Goal: Task Accomplishment & Management: Manage account settings

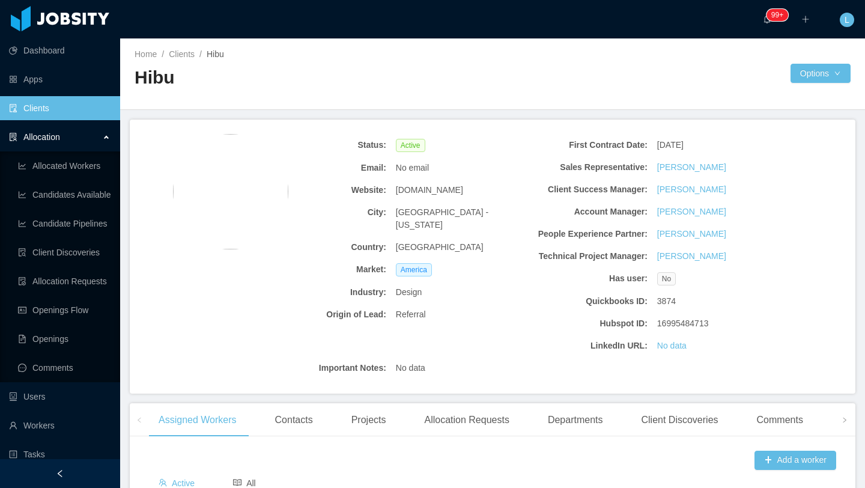
scroll to position [392, 0]
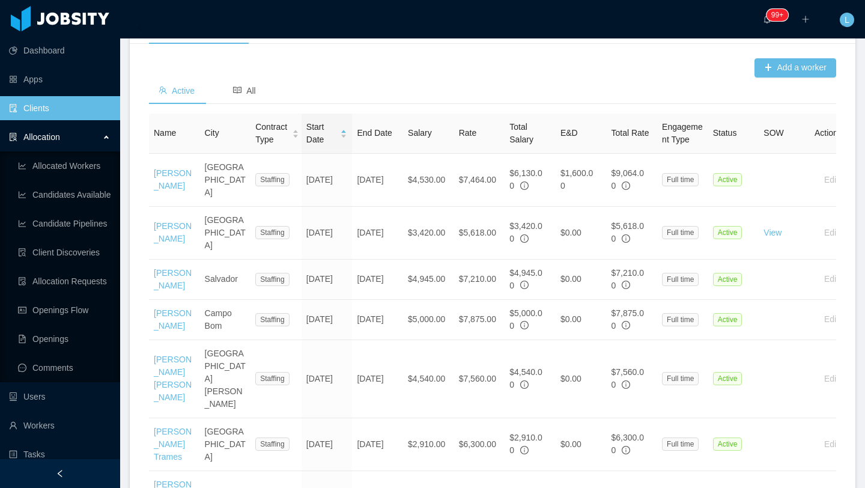
click at [60, 105] on link "Clients" at bounding box center [60, 108] width 102 height 24
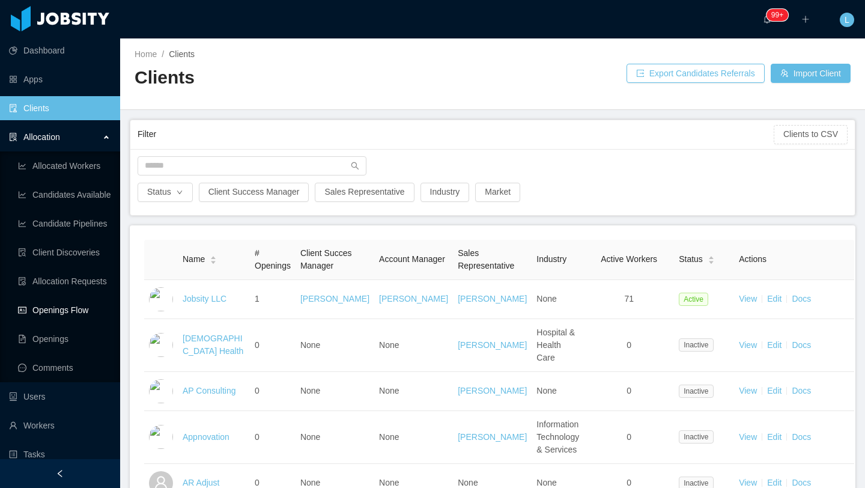
click at [79, 310] on link "Openings Flow" at bounding box center [64, 310] width 93 height 24
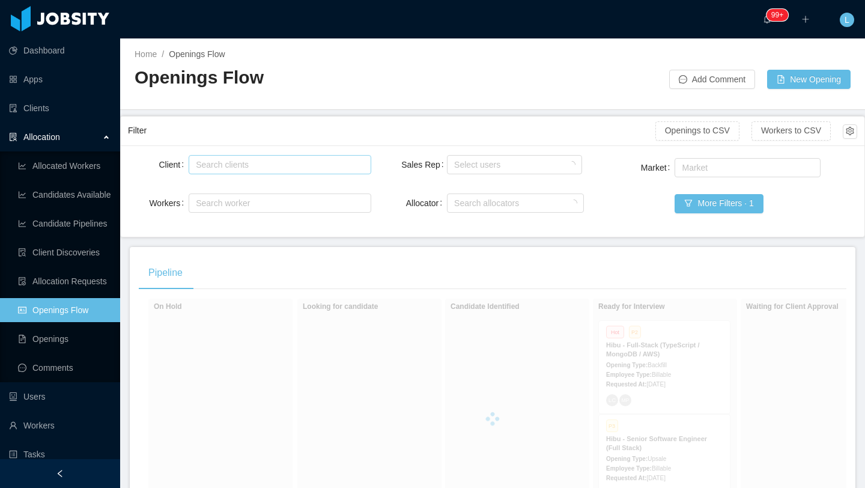
click at [264, 168] on div "Search clients" at bounding box center [277, 165] width 162 height 12
type input "****"
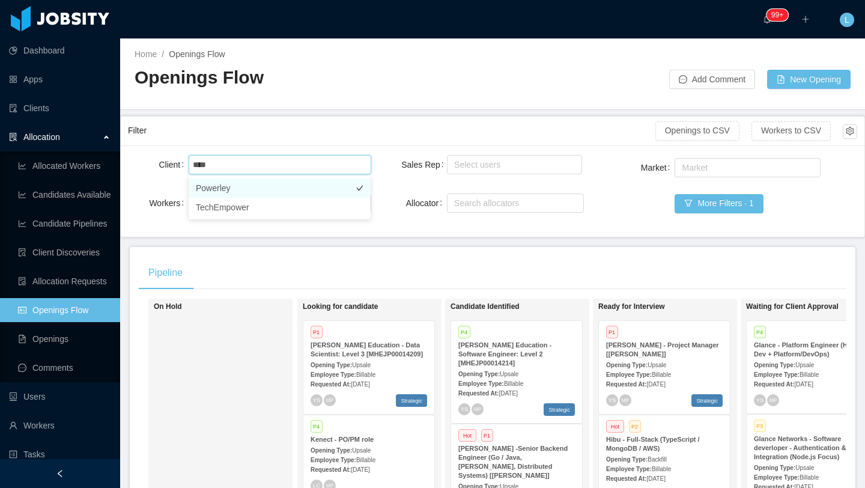
click at [275, 188] on li "Powerley" at bounding box center [280, 187] width 182 height 19
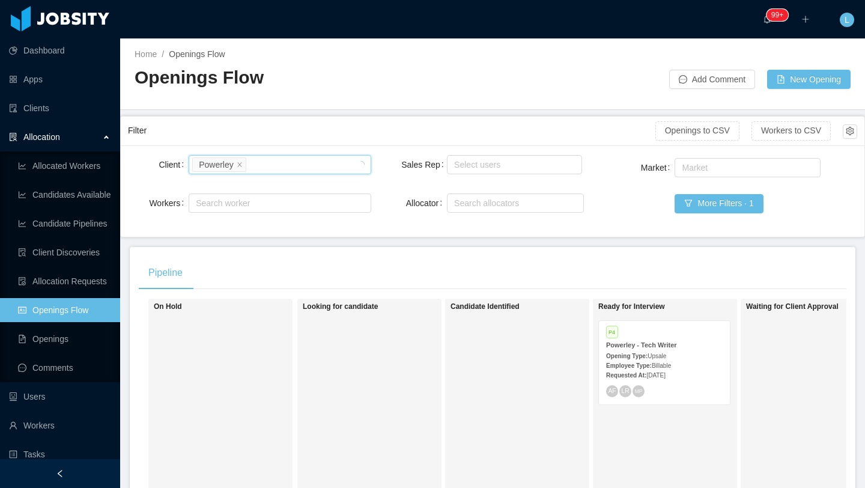
click at [697, 379] on div "Requested At: [DATE]" at bounding box center [664, 374] width 117 height 13
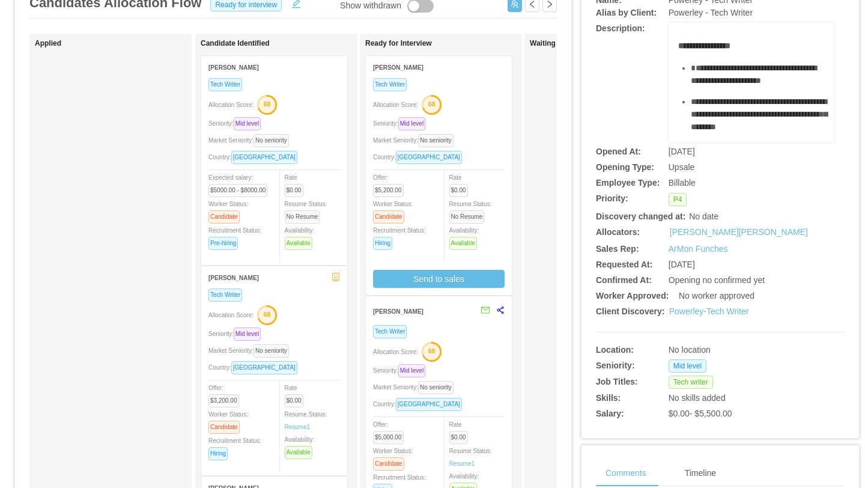
scroll to position [165, 0]
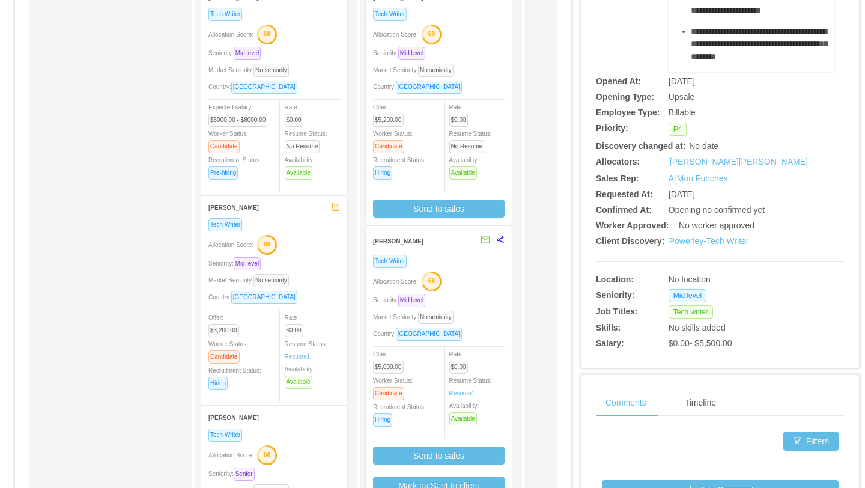
click at [473, 279] on div "Allocation Score: 68" at bounding box center [439, 280] width 132 height 19
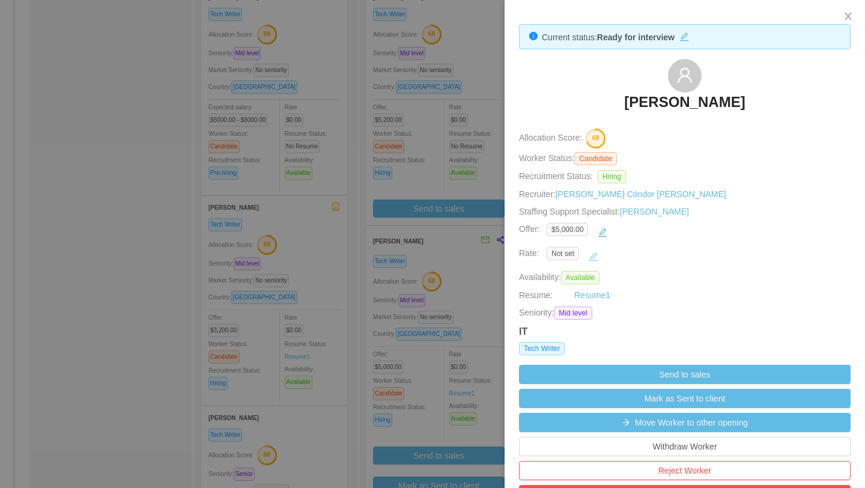
click at [597, 258] on button "button" at bounding box center [593, 256] width 19 height 19
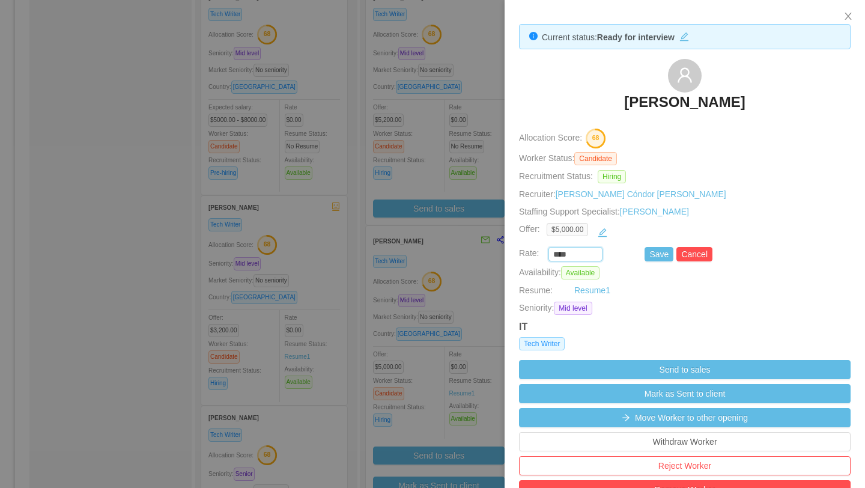
drag, startPoint x: 579, startPoint y: 254, endPoint x: 542, endPoint y: 254, distance: 36.6
click at [542, 254] on div "**** Save Cancel" at bounding box center [671, 254] width 332 height 14
type input "*******"
click at [656, 255] on button "Save" at bounding box center [659, 254] width 29 height 14
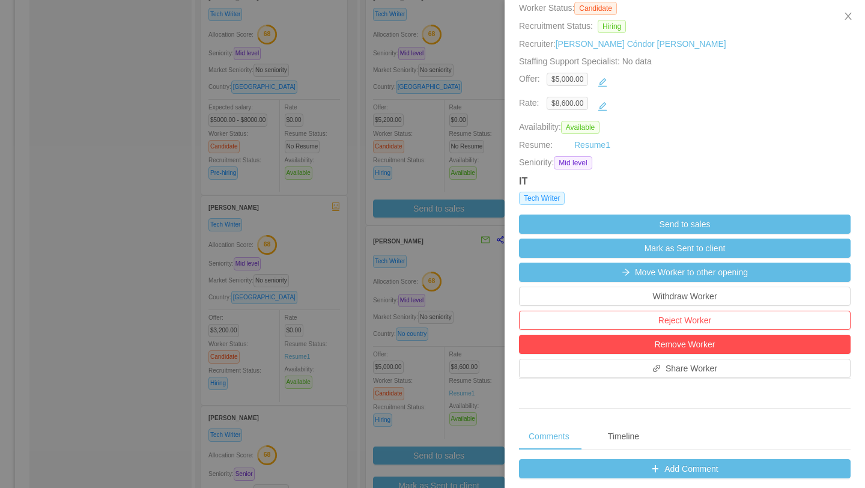
scroll to position [161, 0]
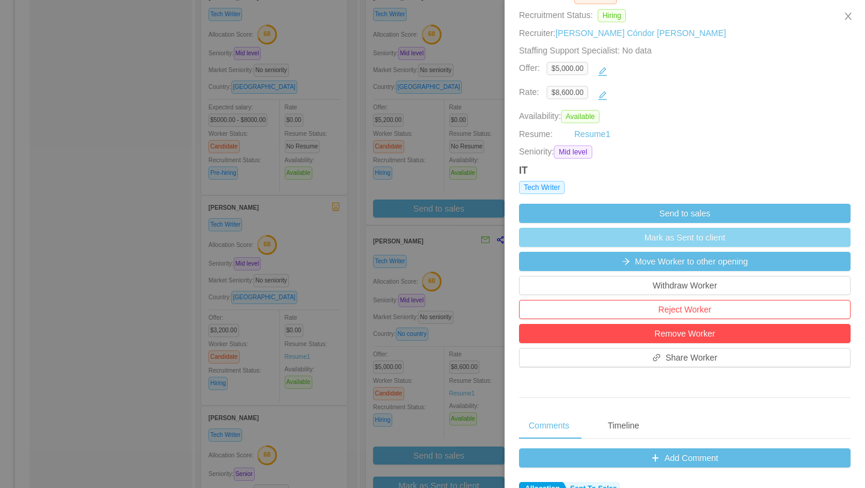
click at [687, 235] on button "Mark as Sent to client" at bounding box center [685, 237] width 332 height 19
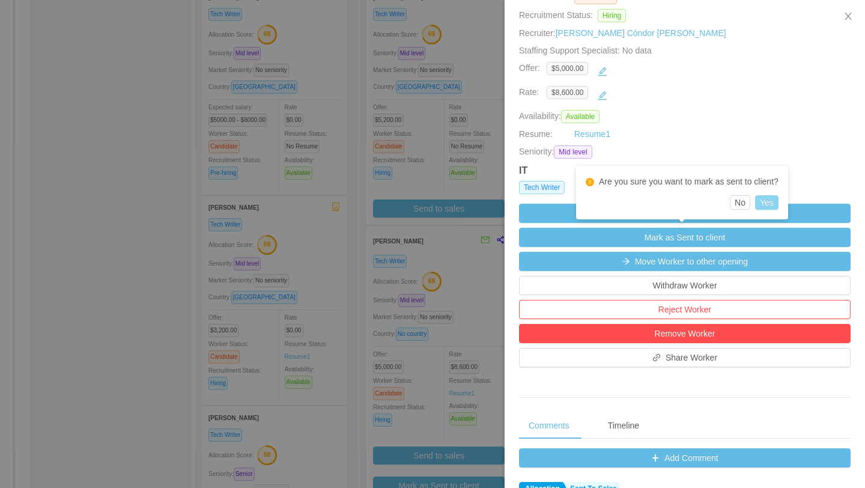
click at [771, 203] on button "Yes" at bounding box center [766, 202] width 23 height 14
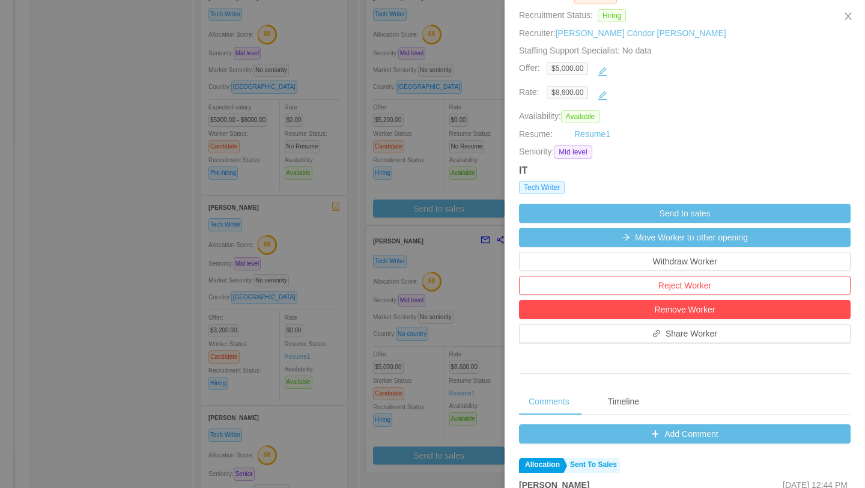
scroll to position [0, 0]
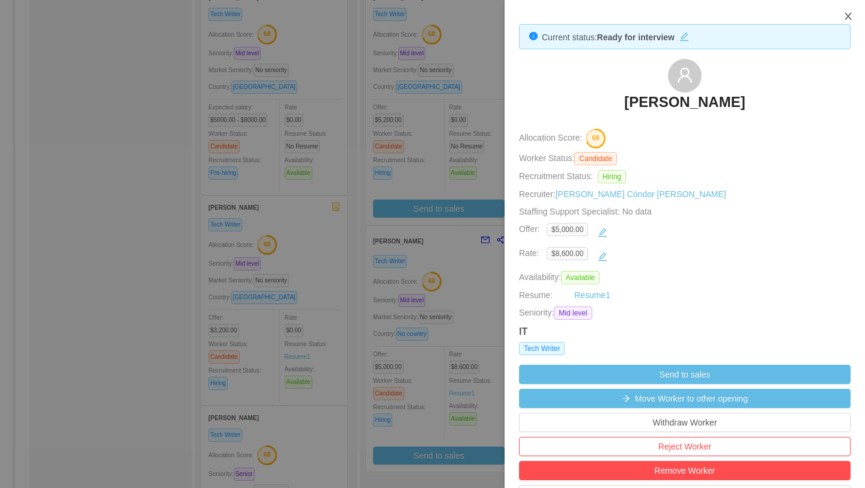
click at [847, 14] on icon "icon: close" at bounding box center [848, 16] width 10 height 10
